Goal: Task Accomplishment & Management: Manage account settings

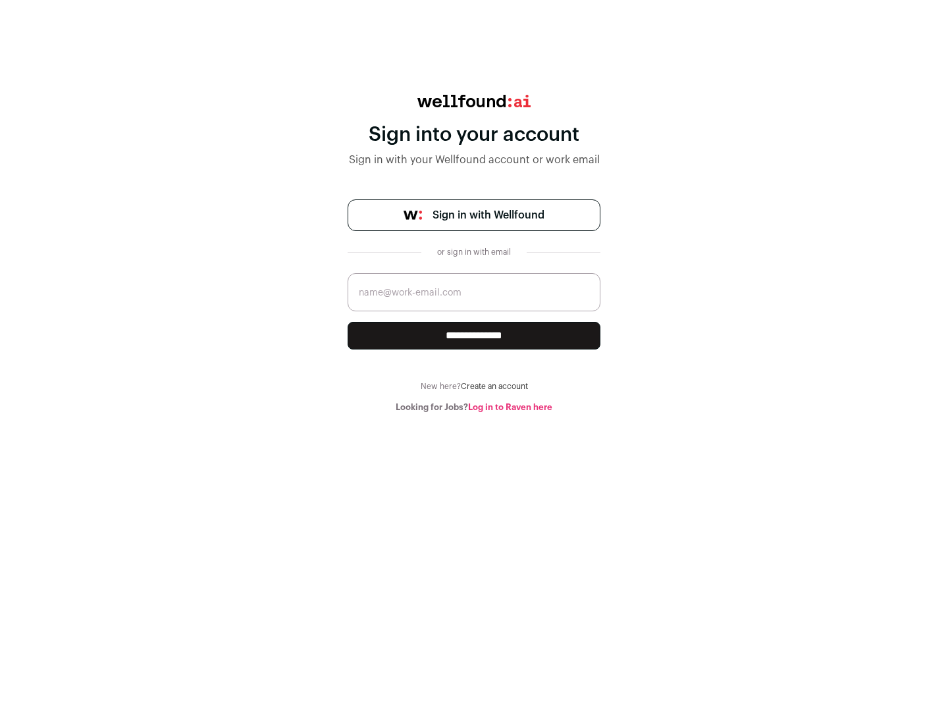
click at [488, 215] on span "Sign in with Wellfound" at bounding box center [488, 215] width 112 height 16
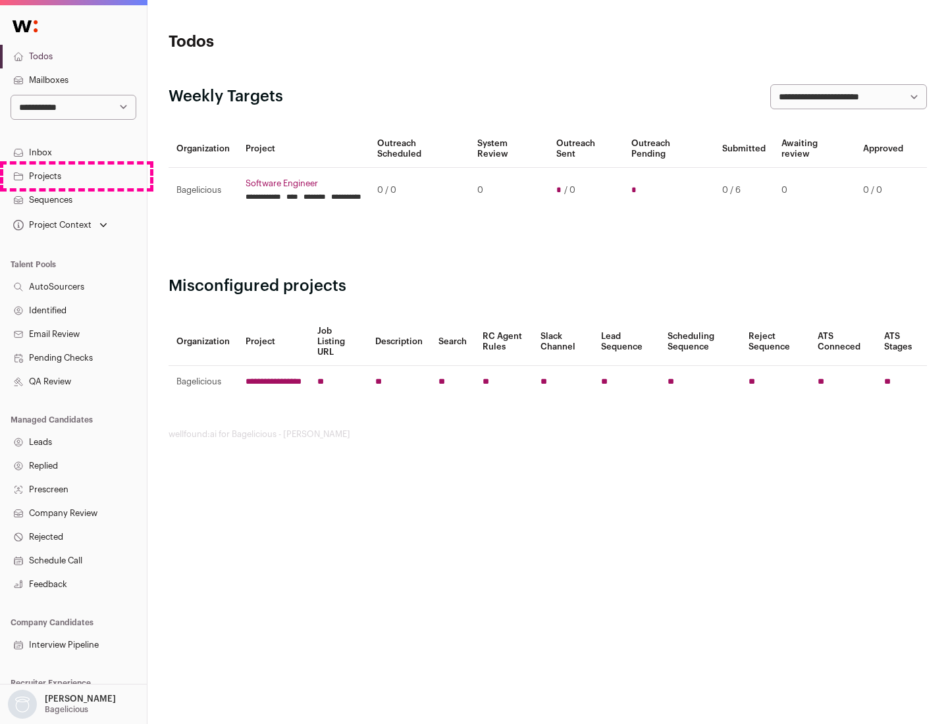
click at [73, 176] on link "Projects" at bounding box center [73, 177] width 147 height 24
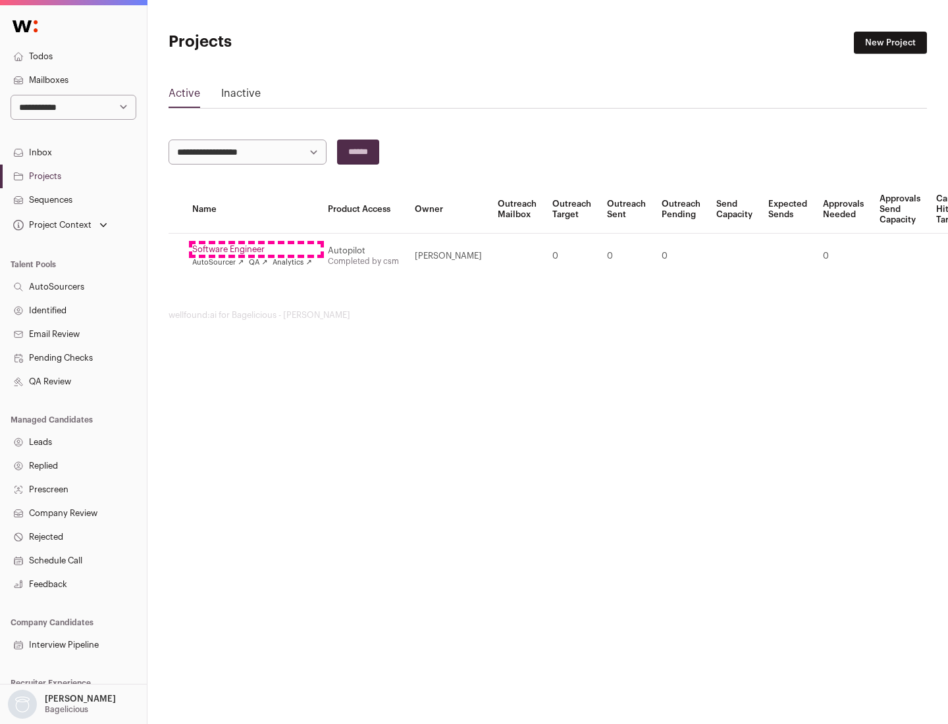
click at [256, 249] on link "Software Engineer" at bounding box center [252, 249] width 120 height 11
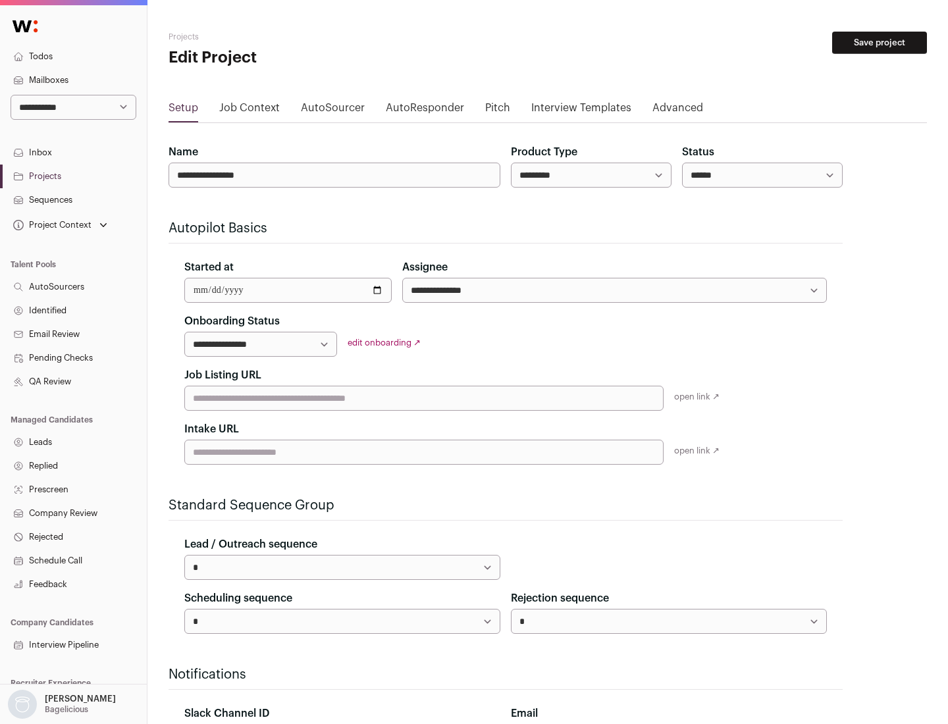
click at [879, 43] on button "Save project" at bounding box center [879, 43] width 95 height 22
